Goal: Transaction & Acquisition: Purchase product/service

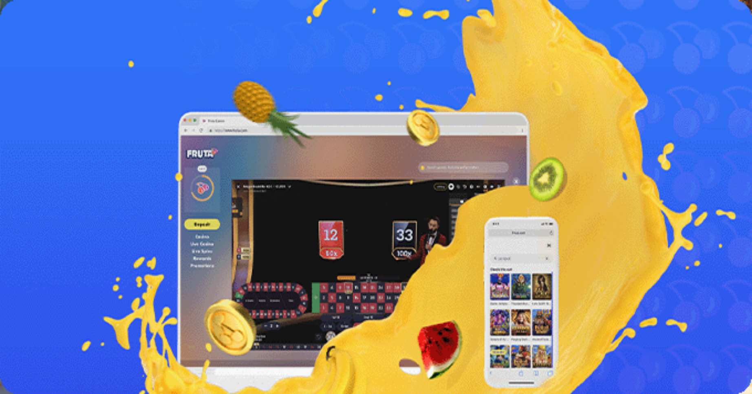
click at [68, 34] on button "Kirjaudu" at bounding box center [56, 29] width 26 height 9
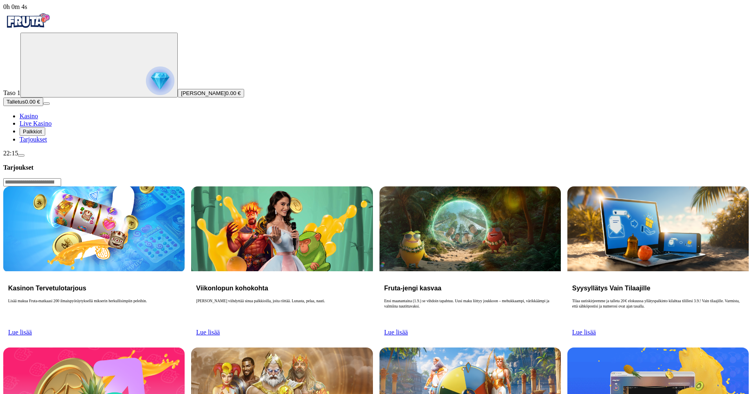
click at [42, 143] on span "Tarjoukset" at bounding box center [33, 139] width 27 height 7
click at [220, 329] on link "Lue lisää" at bounding box center [208, 332] width 24 height 7
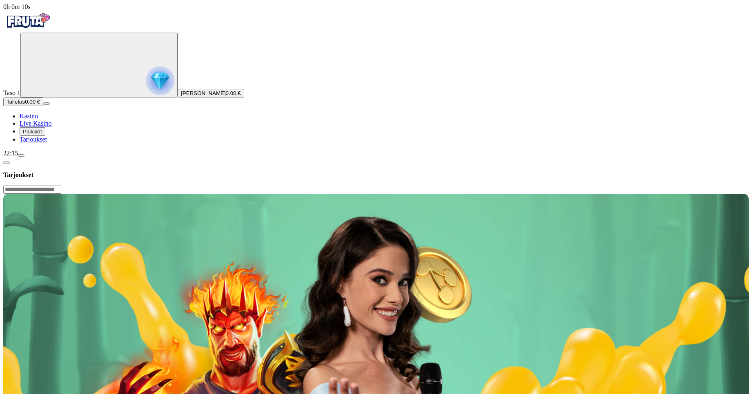
click at [55, 104] on circle "Primary" at bounding box center [84, 64] width 83 height 83
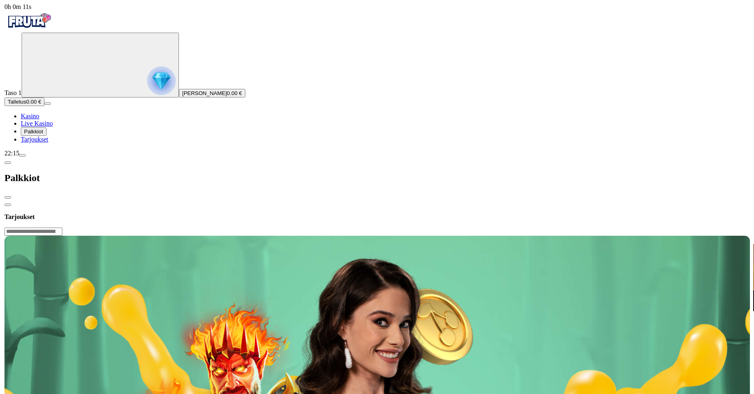
scroll to position [439, 0]
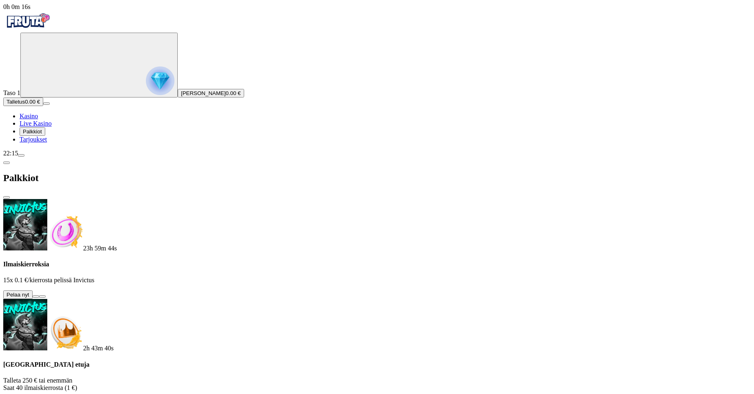
click at [39, 295] on button at bounding box center [36, 296] width 7 height 2
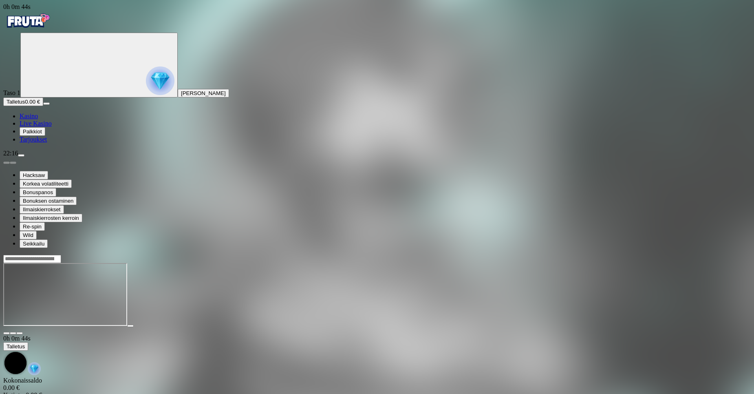
click at [41, 135] on span "Palkkiot" at bounding box center [32, 131] width 19 height 6
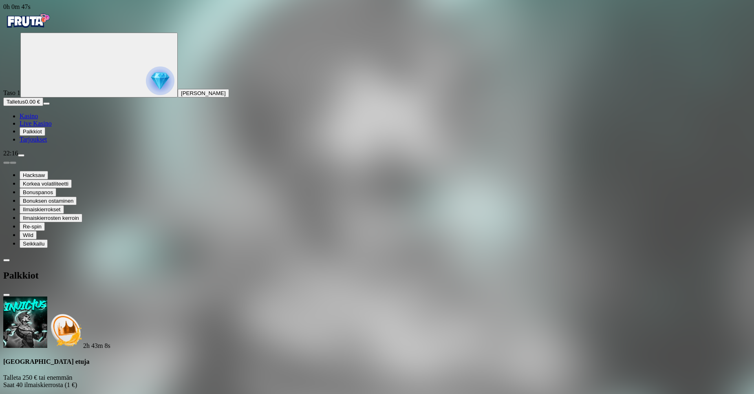
click at [24, 157] on button "menu" at bounding box center [21, 155] width 7 height 2
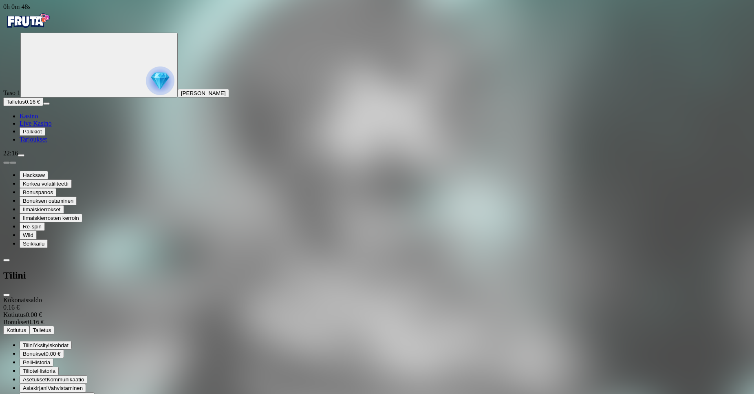
click at [64, 349] on button "Bonukset 0.00 €" at bounding box center [42, 353] width 44 height 9
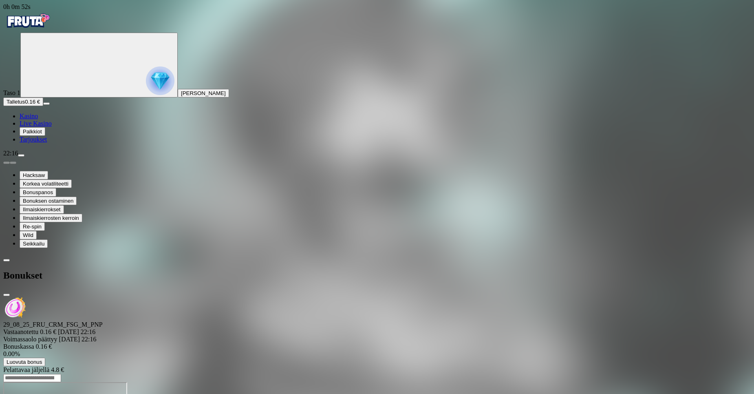
click at [312, 373] on div at bounding box center [376, 373] width 747 height 0
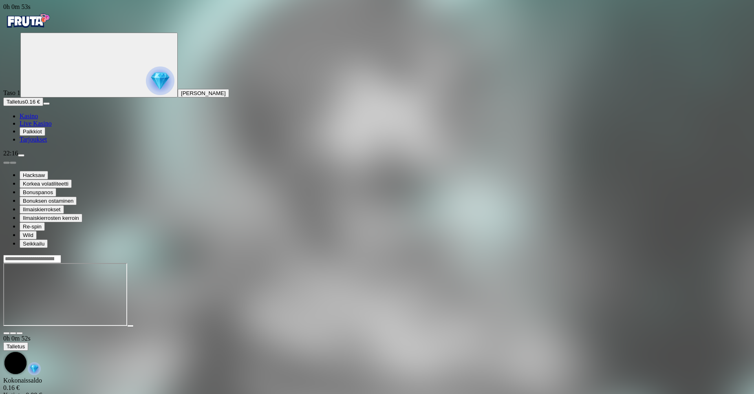
click at [61, 255] on input "Search" at bounding box center [32, 259] width 58 height 8
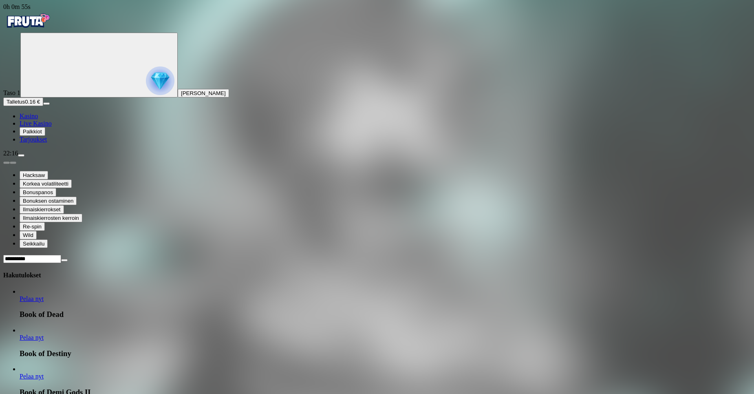
type input "**********"
click at [44, 295] on link "Pelaa nyt" at bounding box center [32, 298] width 24 height 7
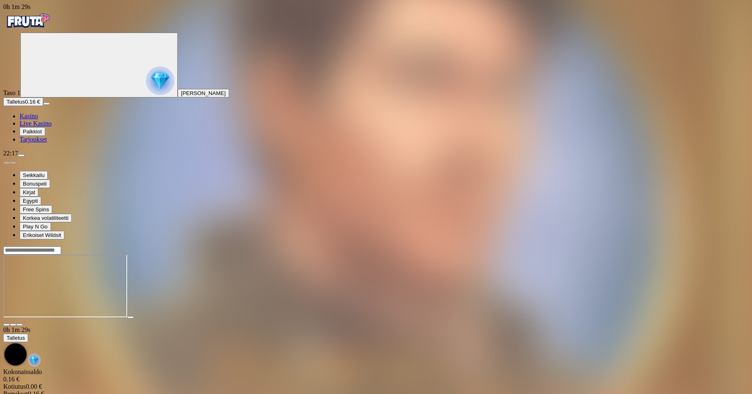
click at [21, 155] on span "menu icon" at bounding box center [21, 155] width 0 height 0
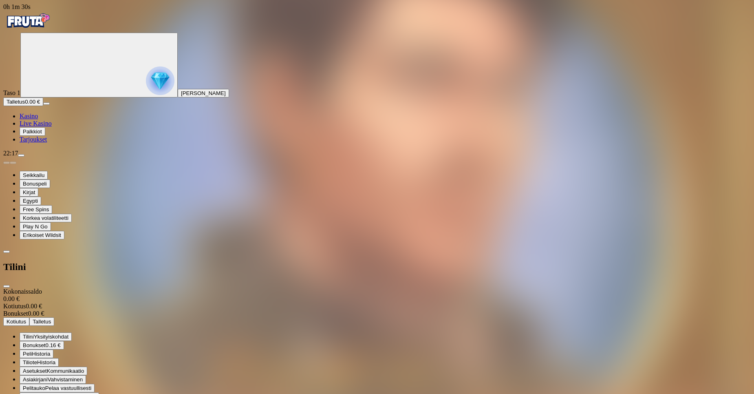
click at [61, 342] on span "Bonukset 0.16 €" at bounding box center [42, 345] width 38 height 6
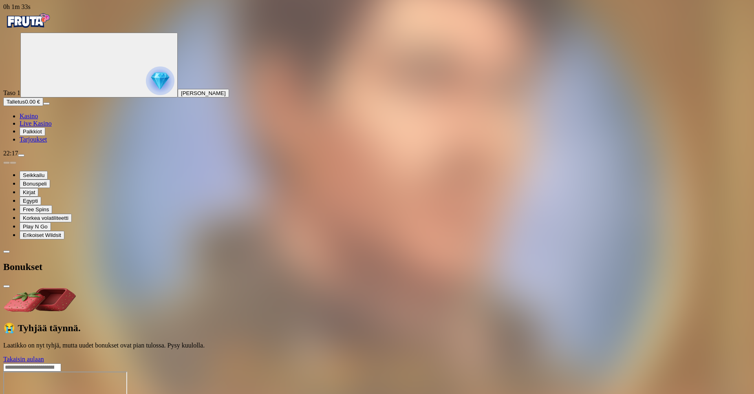
click at [7, 251] on span "chevron-left icon" at bounding box center [7, 251] width 0 height 0
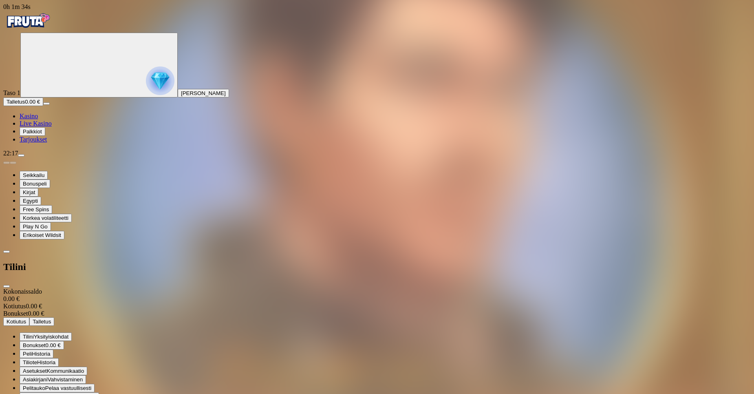
click at [25, 105] on span "Talletus" at bounding box center [16, 102] width 18 height 6
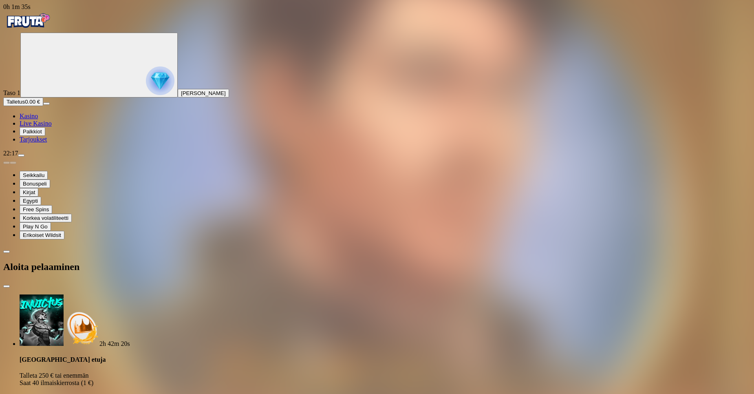
click at [47, 143] on span "Tarjoukset" at bounding box center [33, 139] width 27 height 7
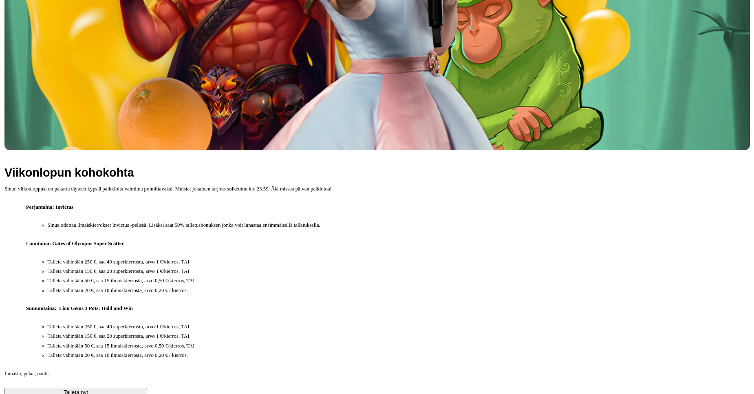
scroll to position [526, 0]
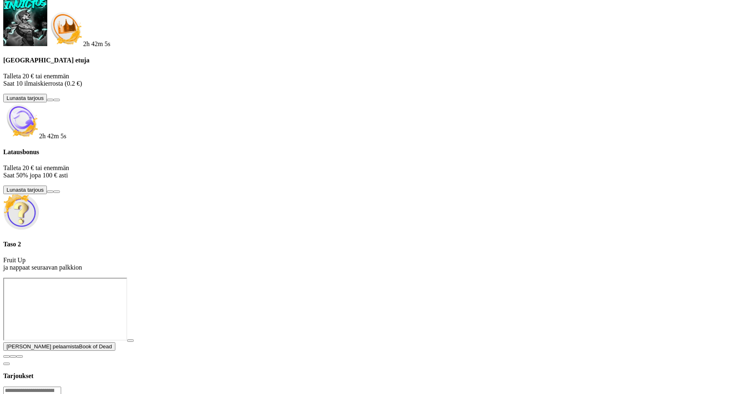
scroll to position [29, 0]
click at [53, 193] on button at bounding box center [50, 191] width 7 height 2
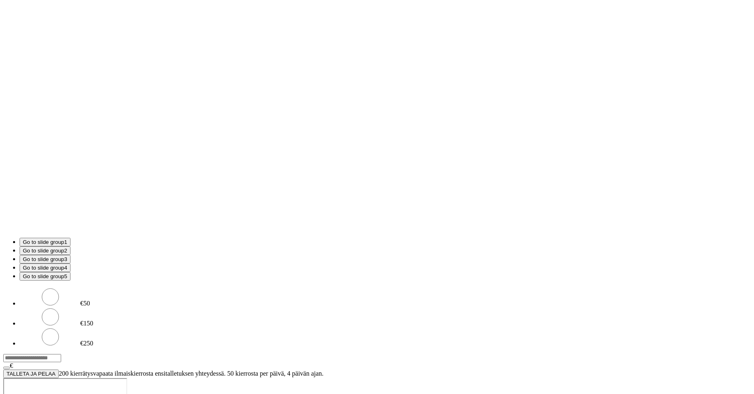
scroll to position [0, 0]
click at [61, 354] on input "***" at bounding box center [32, 358] width 58 height 8
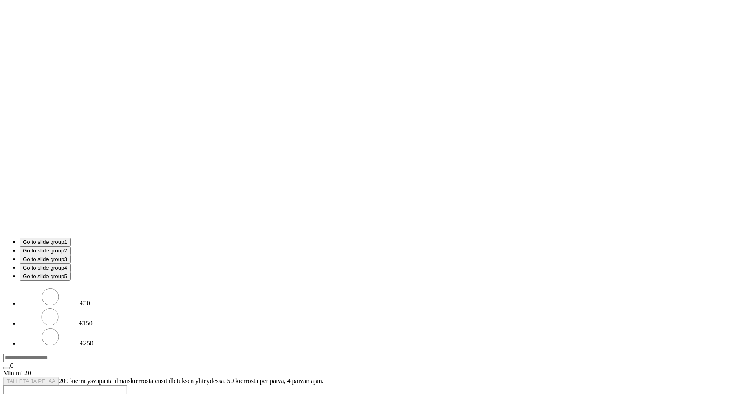
type input "*"
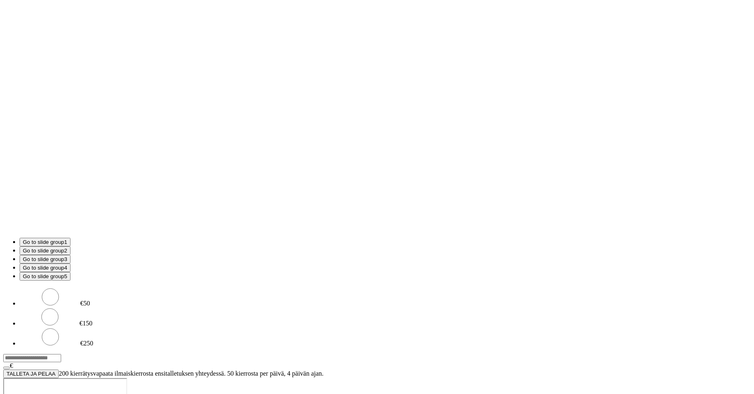
type input "**"
click at [55, 370] on span "TALLETA JA PELAA" at bounding box center [31, 373] width 49 height 6
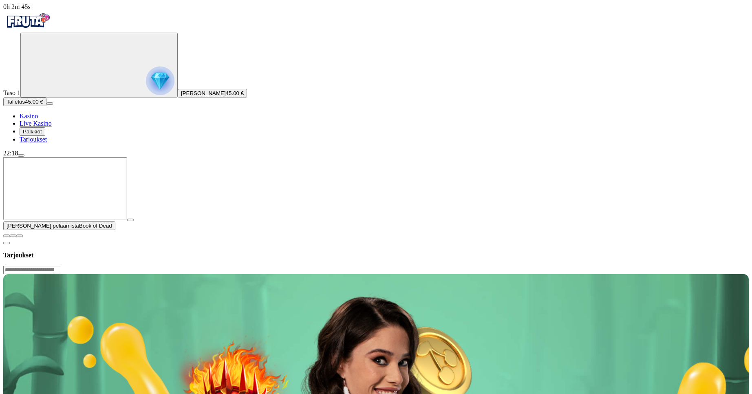
click at [21, 155] on span "menu icon" at bounding box center [21, 155] width 0 height 0
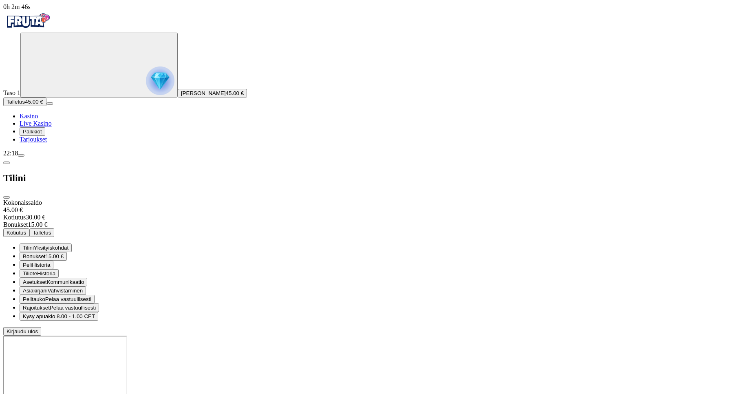
click at [46, 253] on span "Bonukset" at bounding box center [34, 256] width 23 height 6
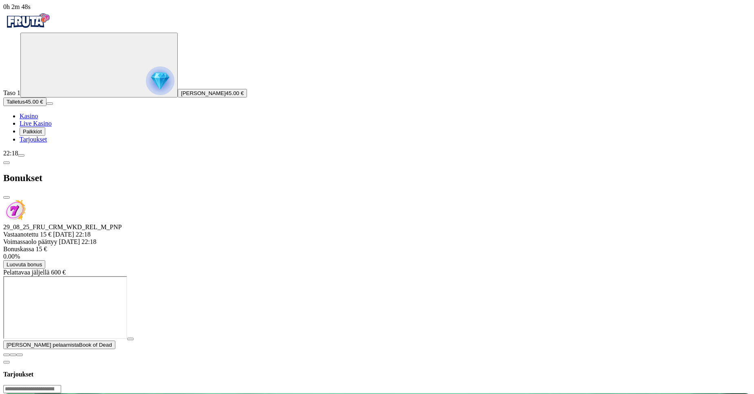
click at [38, 119] on span "Kasino" at bounding box center [29, 115] width 18 height 7
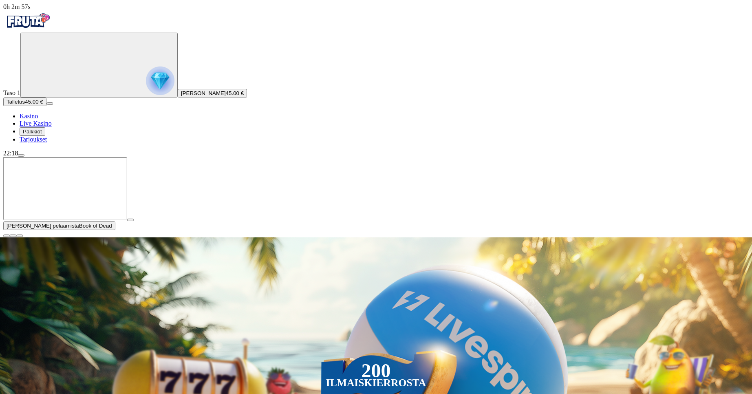
type input "*******"
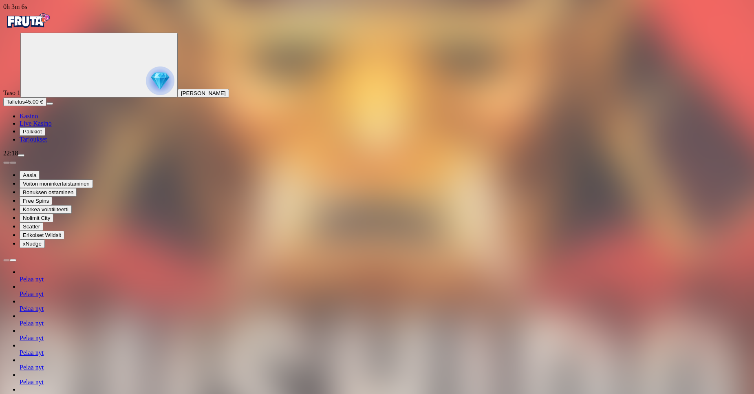
click at [21, 155] on span "menu icon" at bounding box center [21, 155] width 0 height 0
click at [24, 157] on button "menu" at bounding box center [21, 155] width 7 height 2
click at [21, 155] on span "menu icon" at bounding box center [21, 155] width 0 height 0
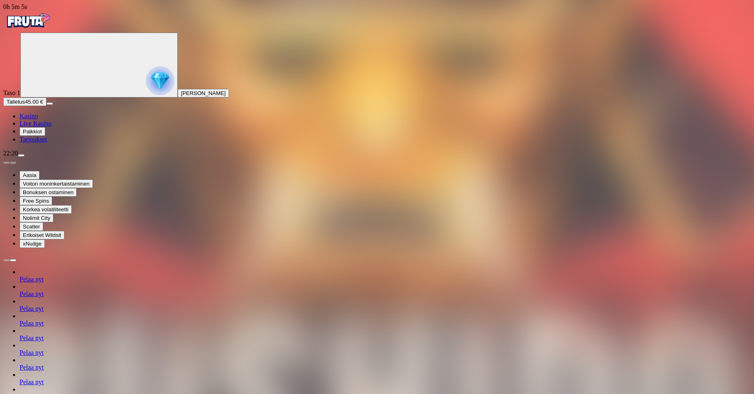
type input "******"
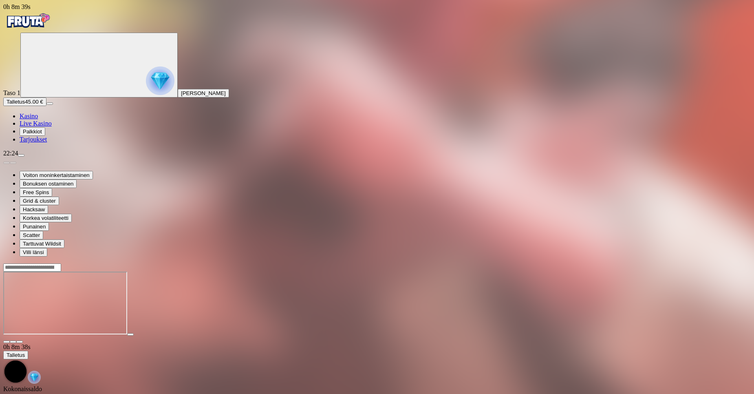
click at [21, 155] on span "menu icon" at bounding box center [21, 155] width 0 height 0
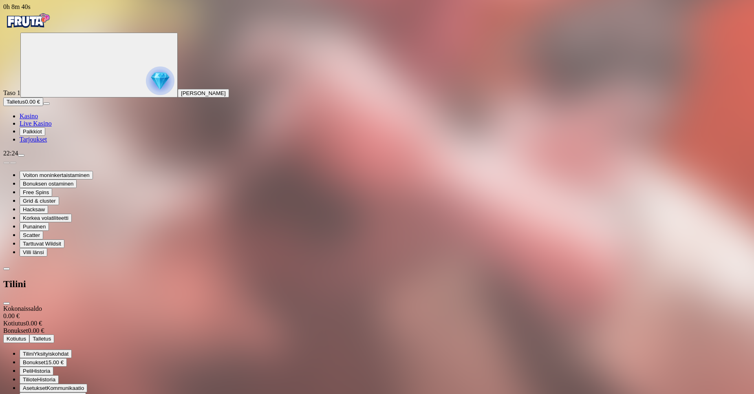
click at [46, 359] on span "Bonukset" at bounding box center [34, 362] width 23 height 6
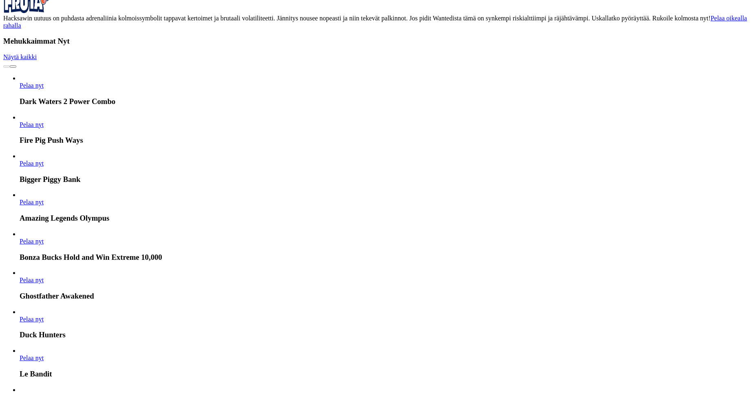
scroll to position [2410, 0]
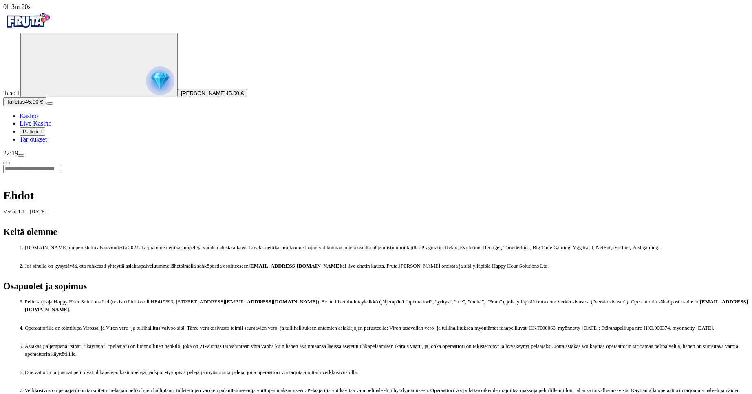
scroll to position [4245, 0]
